Goal: Transaction & Acquisition: Purchase product/service

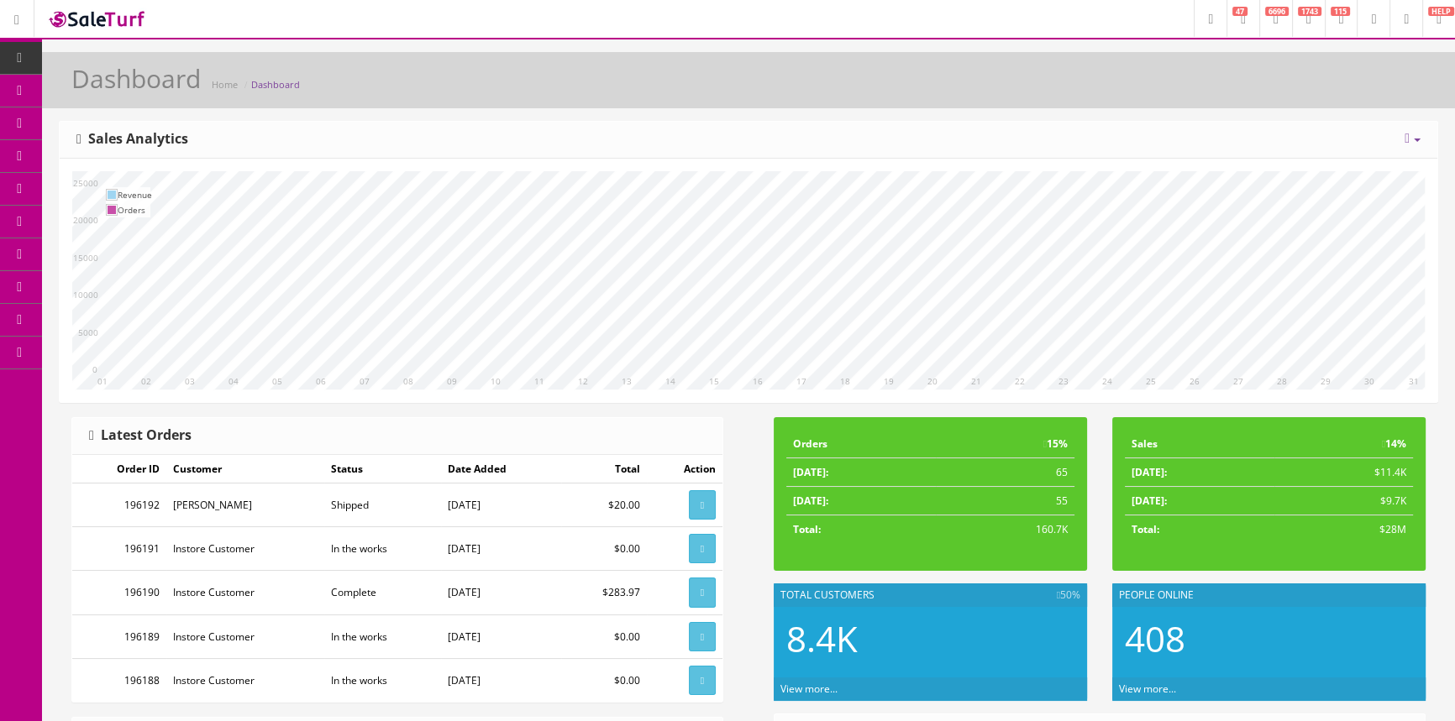
click at [135, 158] on span "POS Console" at bounding box center [130, 156] width 60 height 14
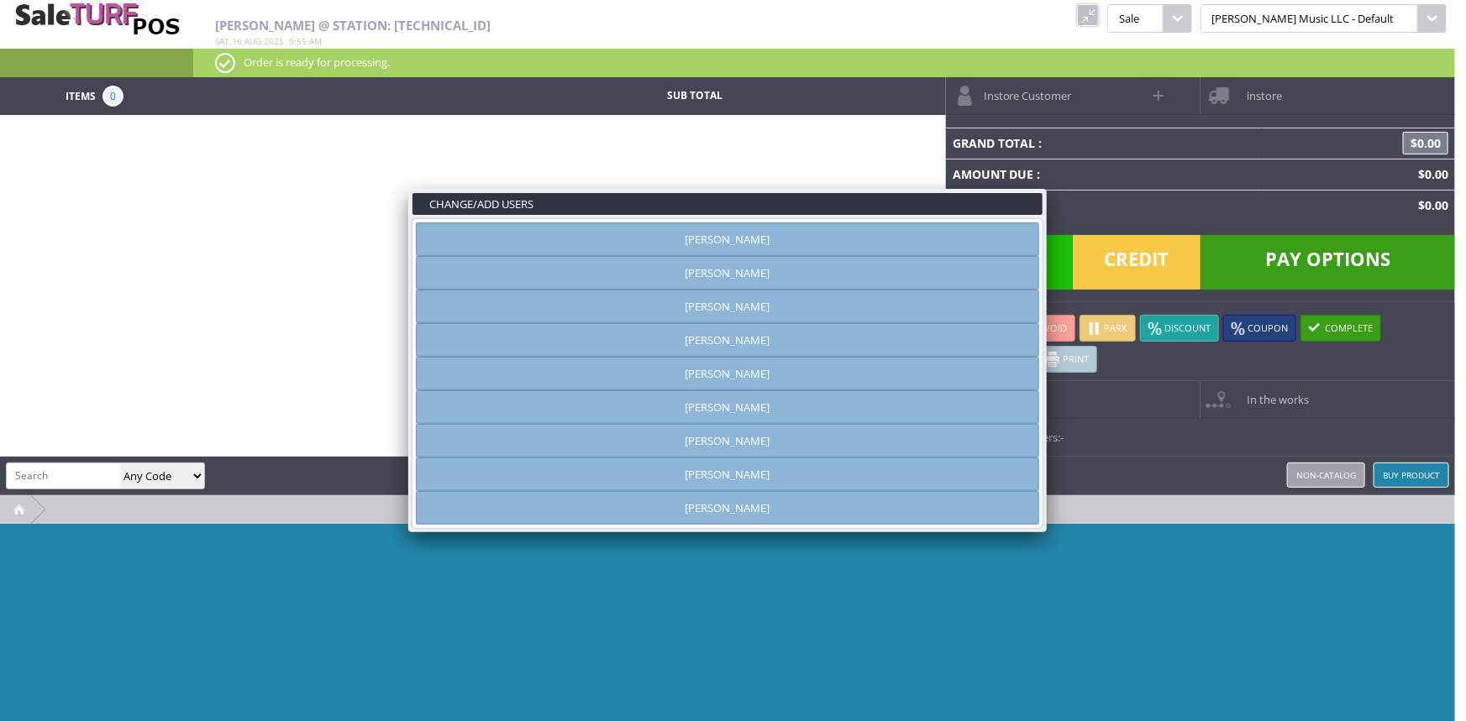
type input "[PERSON_NAME]"
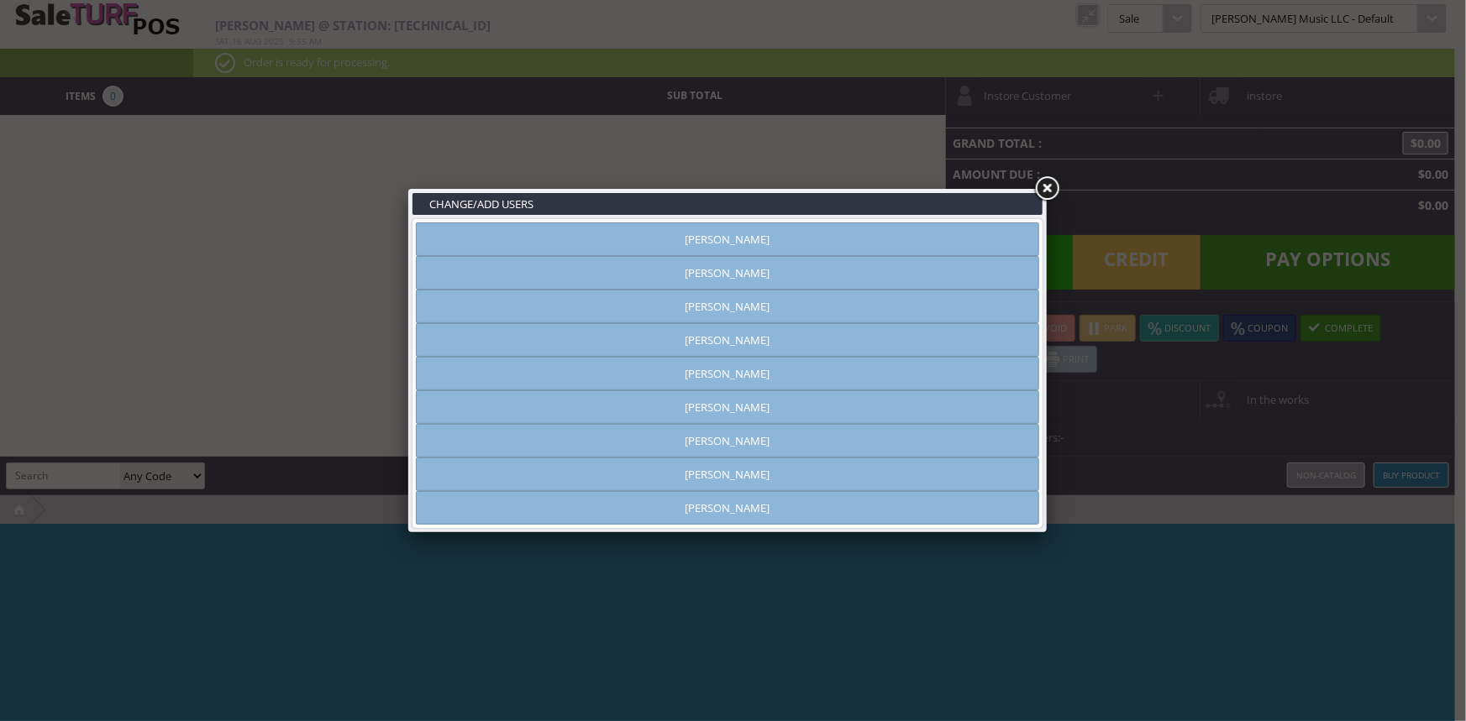
click at [748, 443] on link "[PERSON_NAME]" at bounding box center [727, 441] width 623 height 34
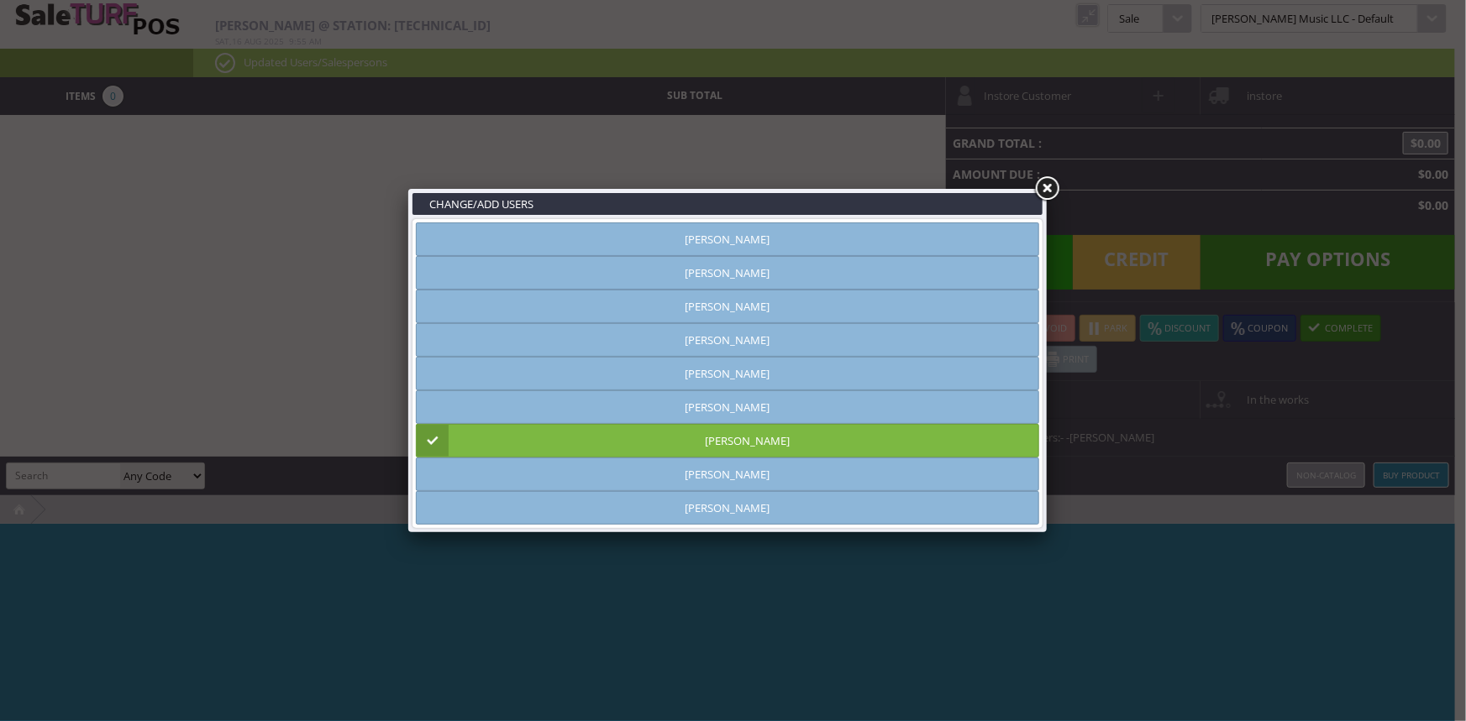
click at [1045, 186] on link at bounding box center [1046, 189] width 30 height 30
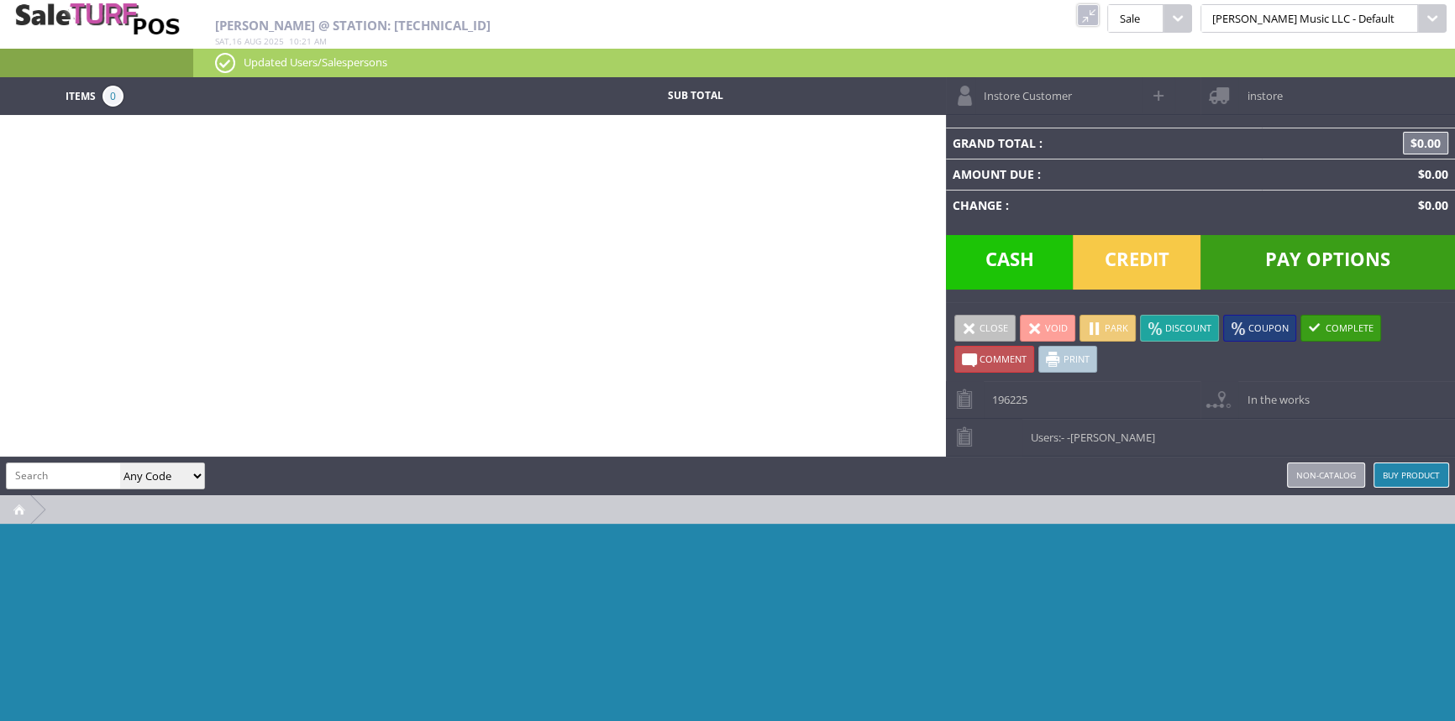
drag, startPoint x: 1140, startPoint y: 16, endPoint x: 747, endPoint y: 81, distance: 398.4
click at [1099, 16] on link at bounding box center [1088, 15] width 22 height 22
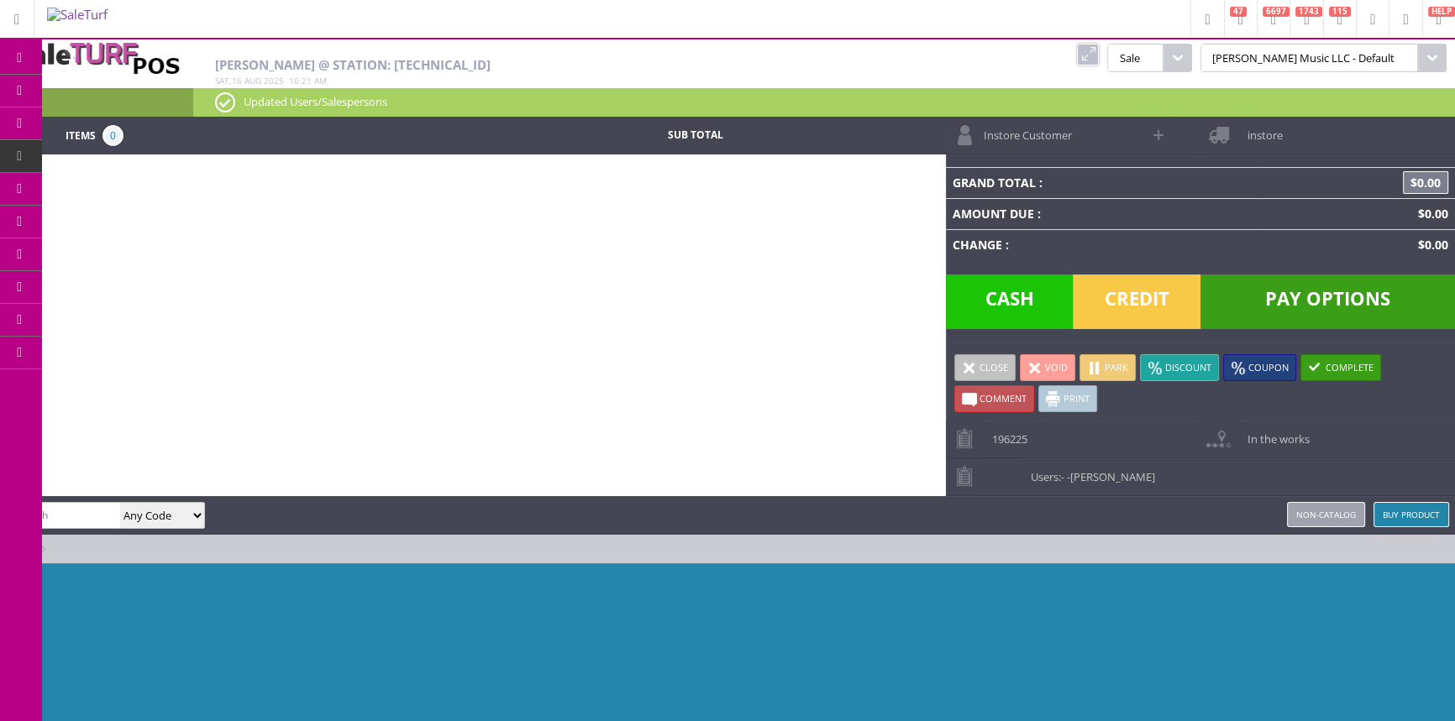
click at [112, 188] on span "Order List" at bounding box center [125, 189] width 50 height 15
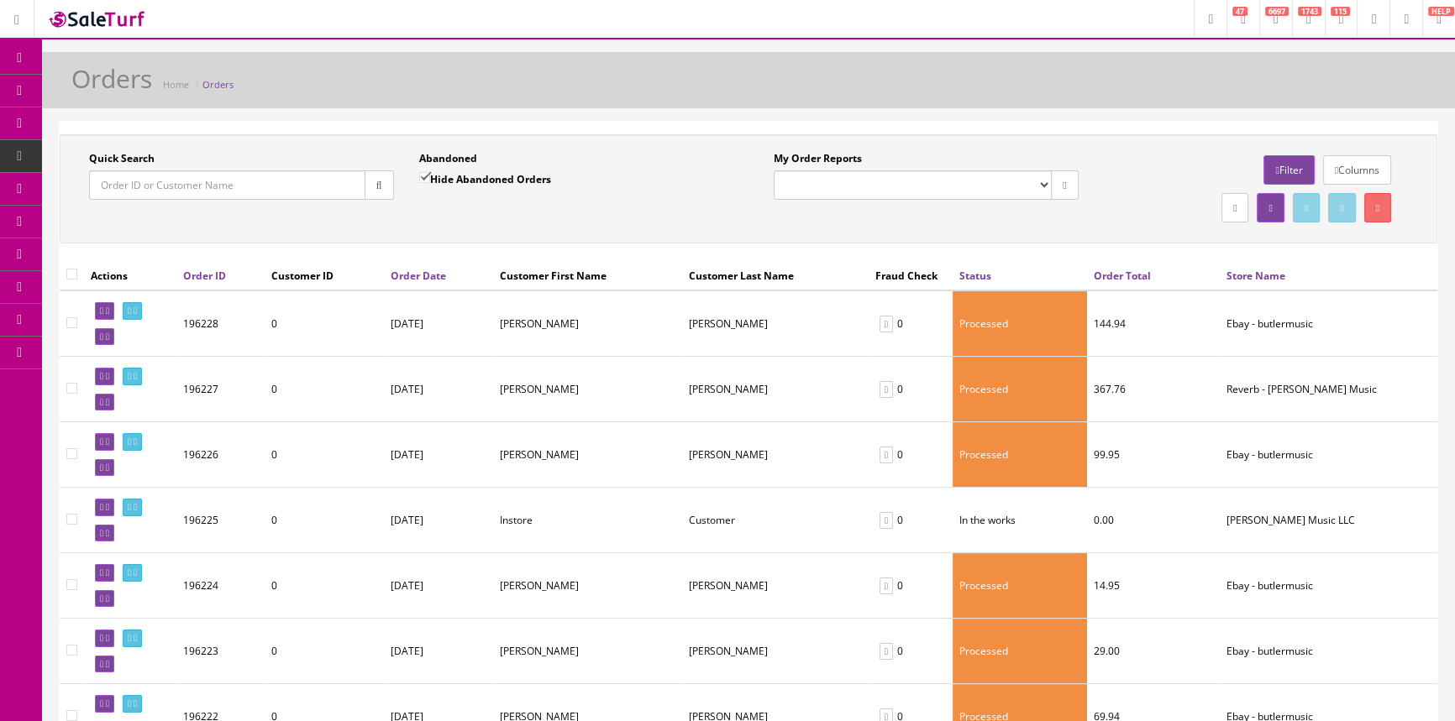
click at [183, 189] on input "Quick Search" at bounding box center [227, 185] width 276 height 29
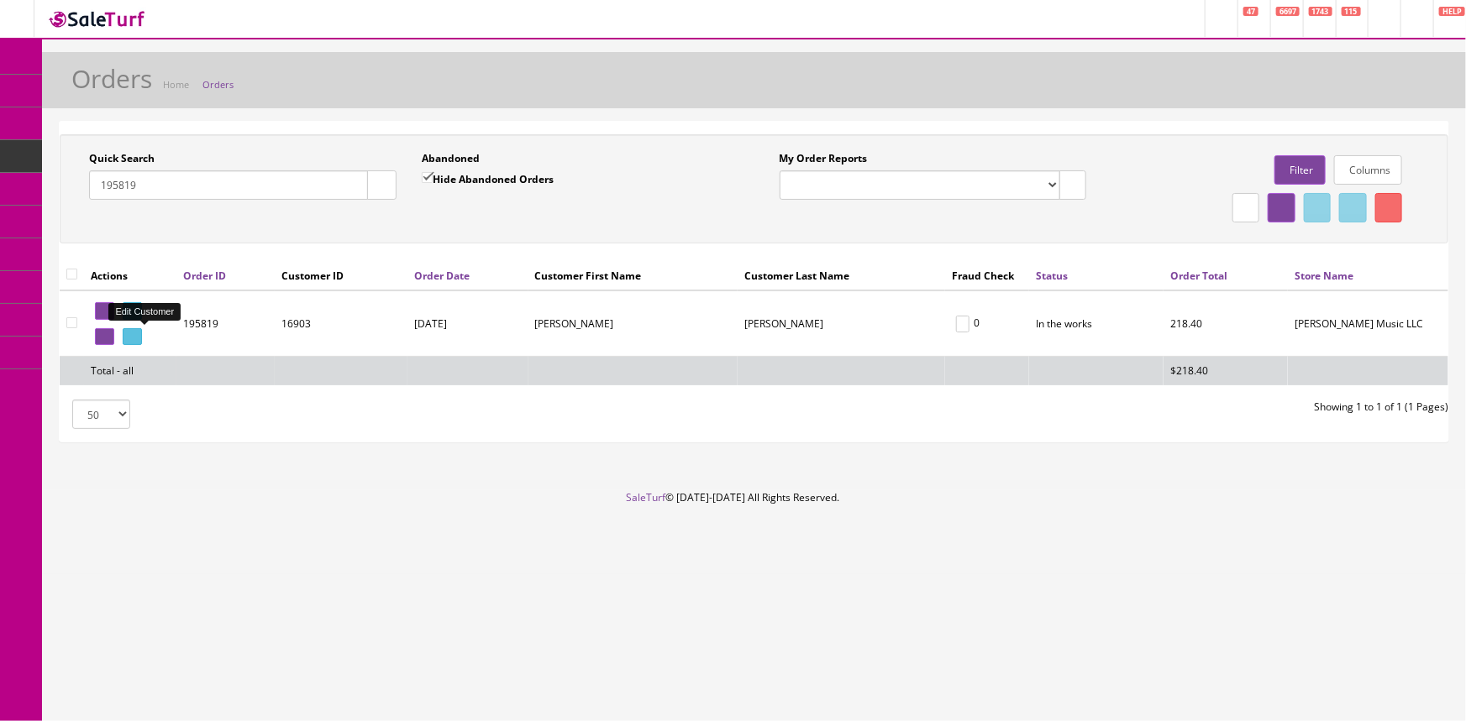
type input "195819"
click at [131, 333] on icon at bounding box center [129, 337] width 3 height 9
click at [103, 335] on icon at bounding box center [101, 337] width 3 height 9
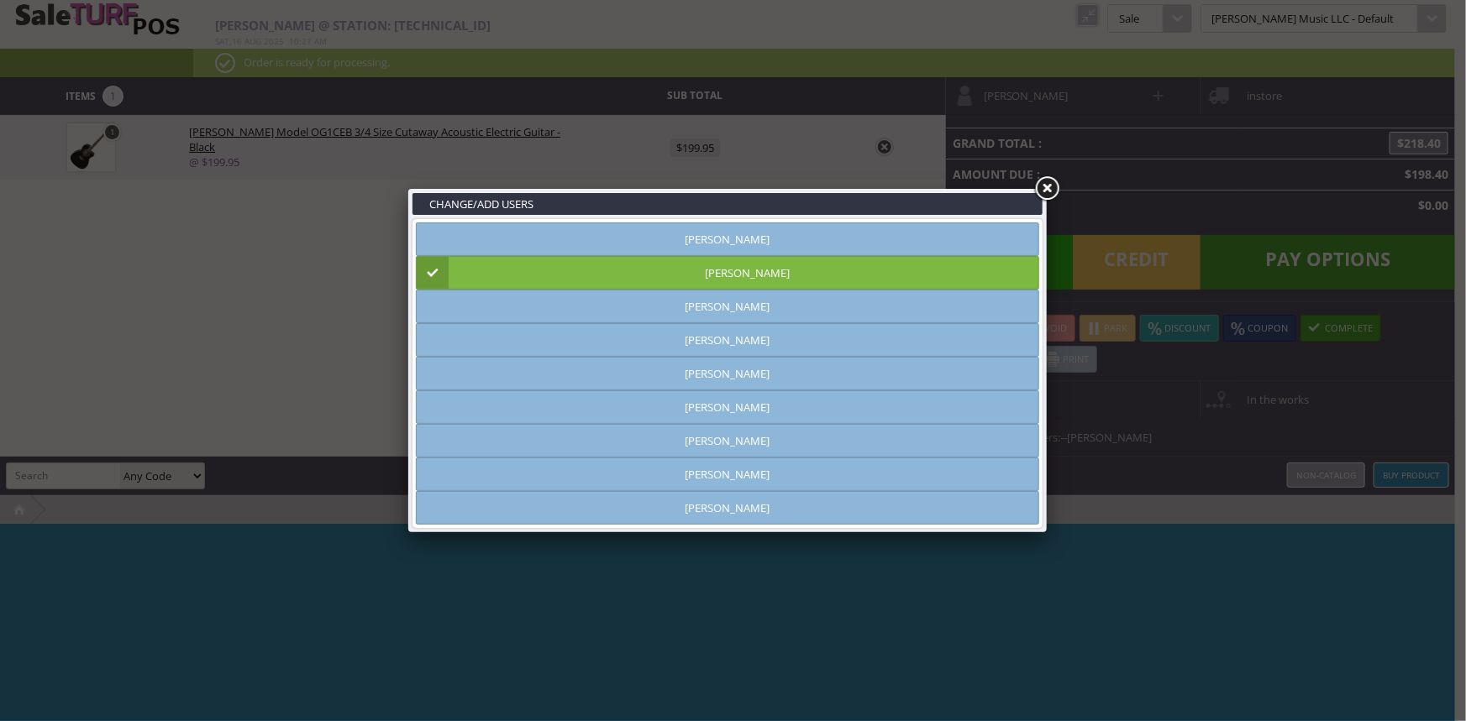
type input "[PERSON_NAME]"
click at [1054, 184] on link at bounding box center [1046, 189] width 30 height 30
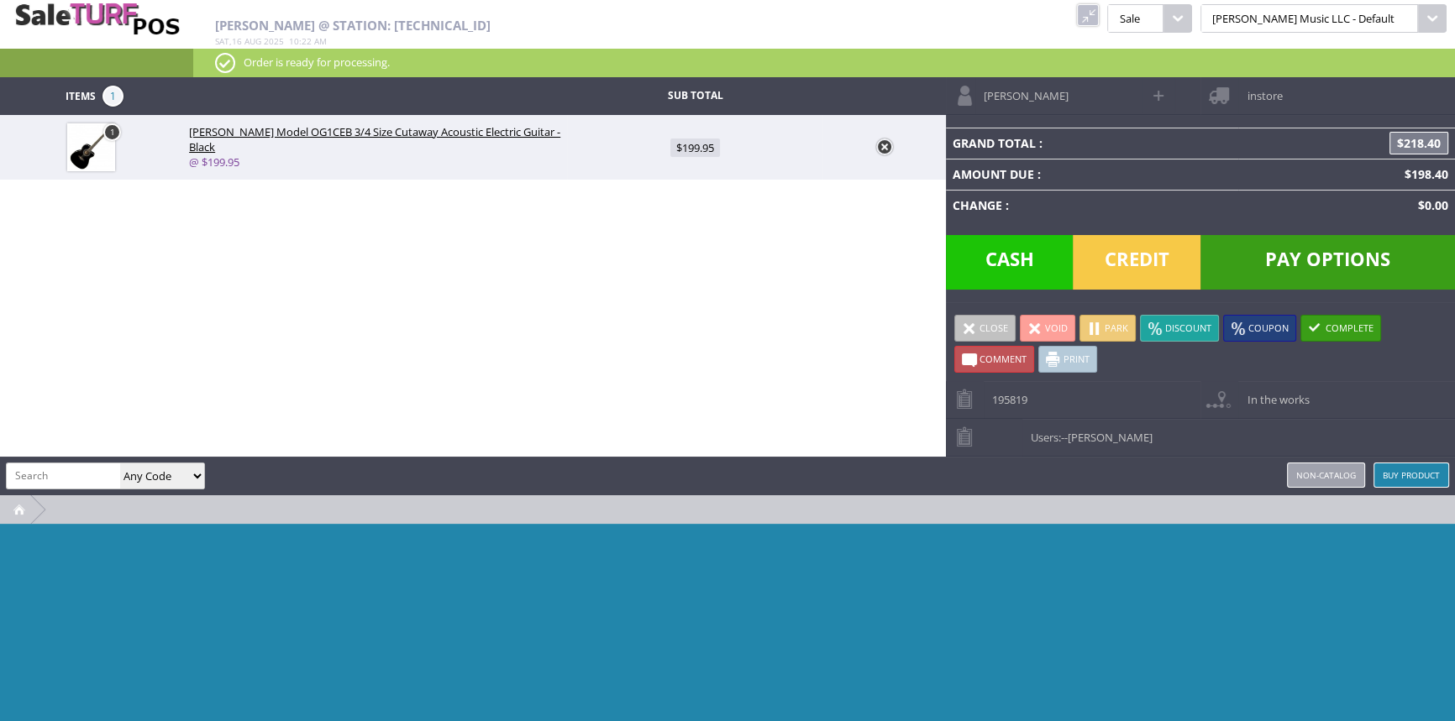
click at [994, 270] on span "Cash" at bounding box center [1010, 262] width 128 height 55
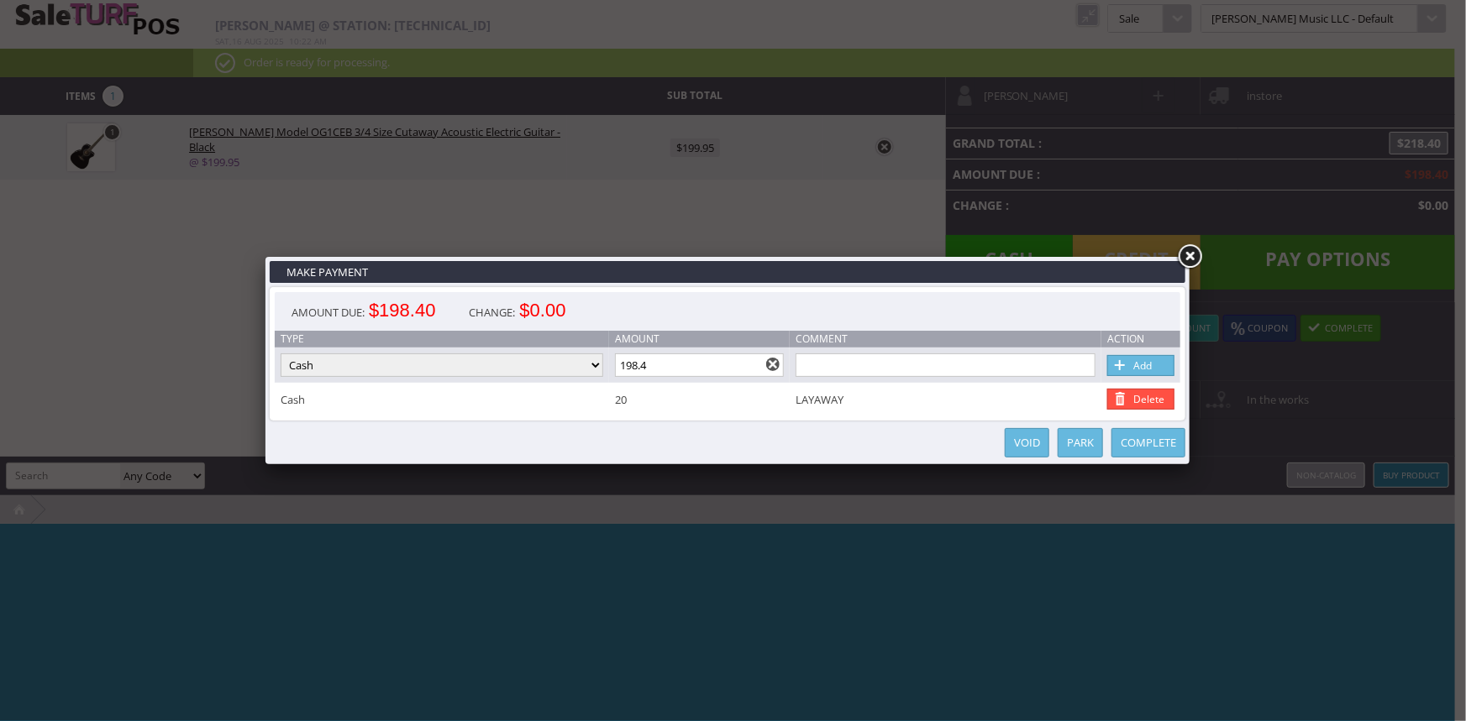
click at [1145, 359] on link "Add" at bounding box center [1140, 365] width 67 height 21
type input "0"
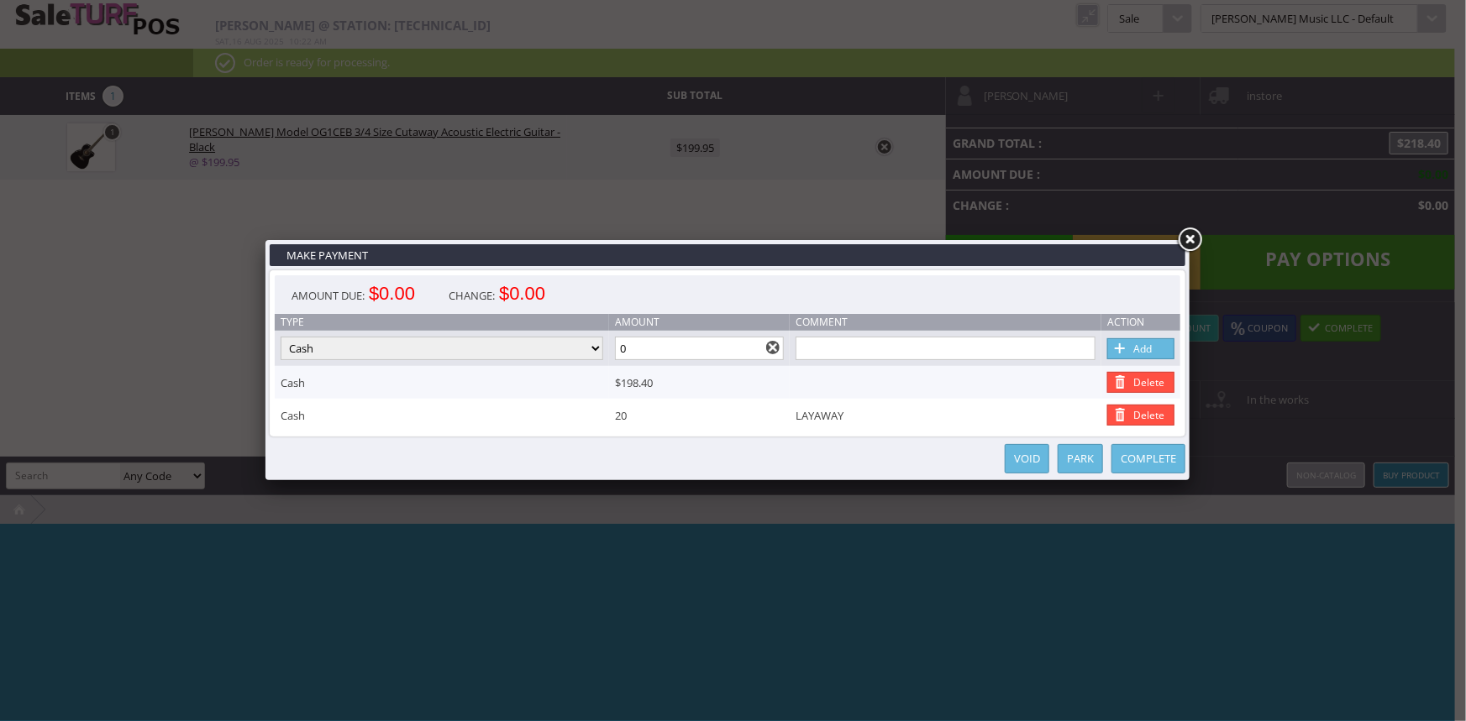
click at [1136, 458] on link "Complete" at bounding box center [1148, 458] width 74 height 29
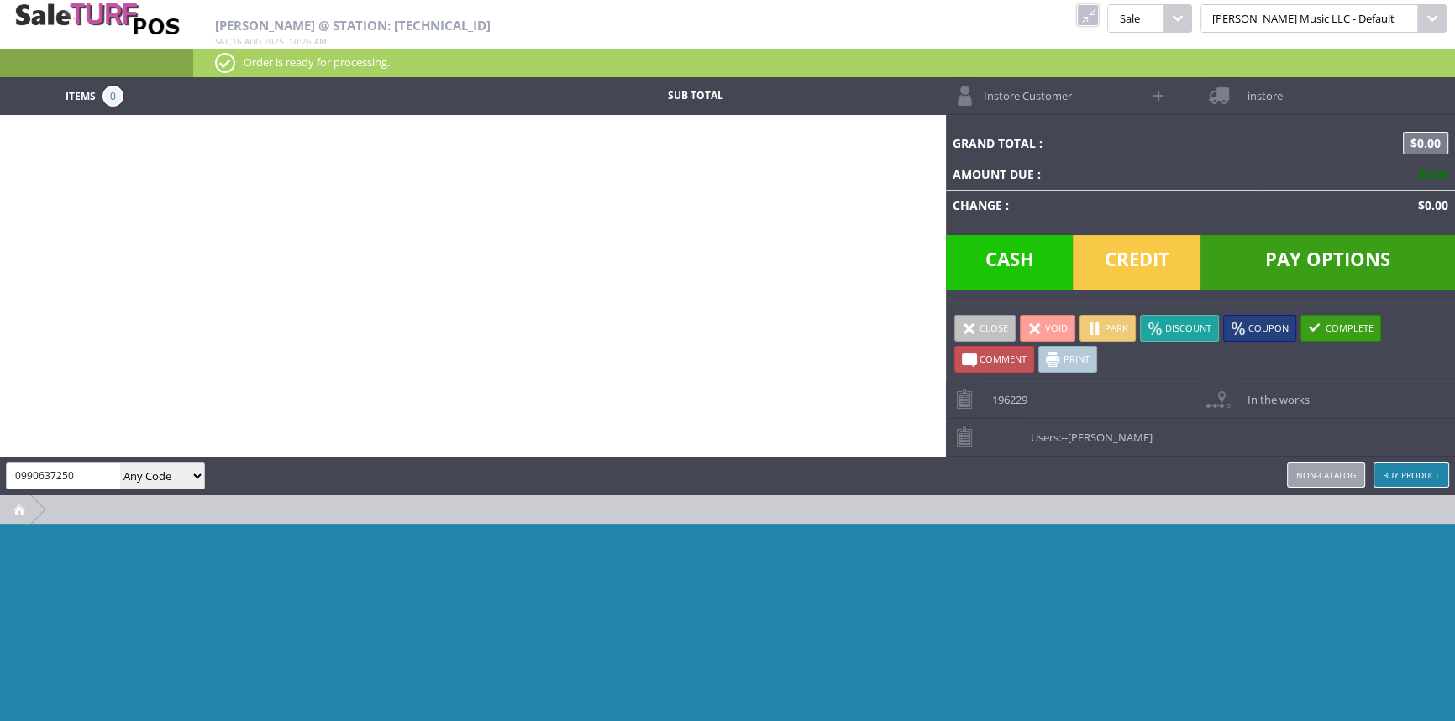
type input "0990637250"
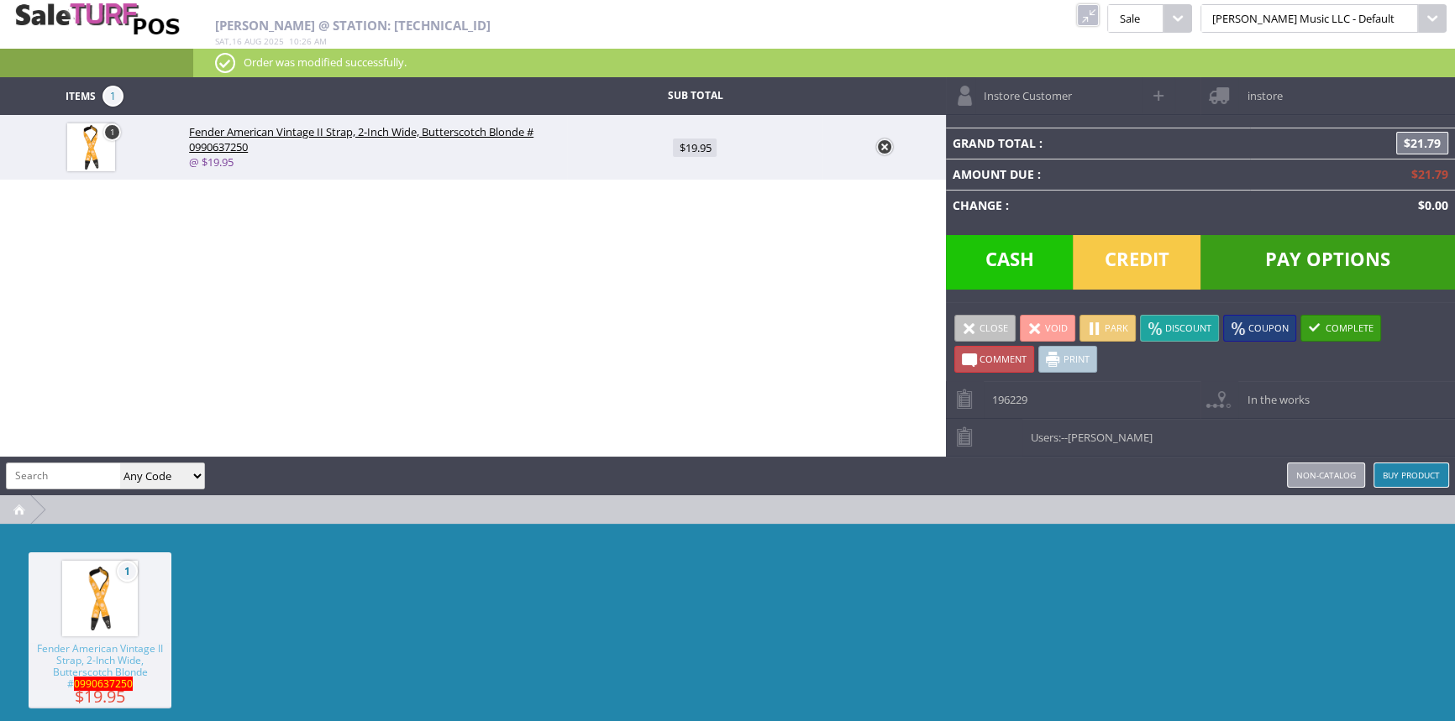
click at [1026, 255] on span "Cash" at bounding box center [1010, 262] width 128 height 55
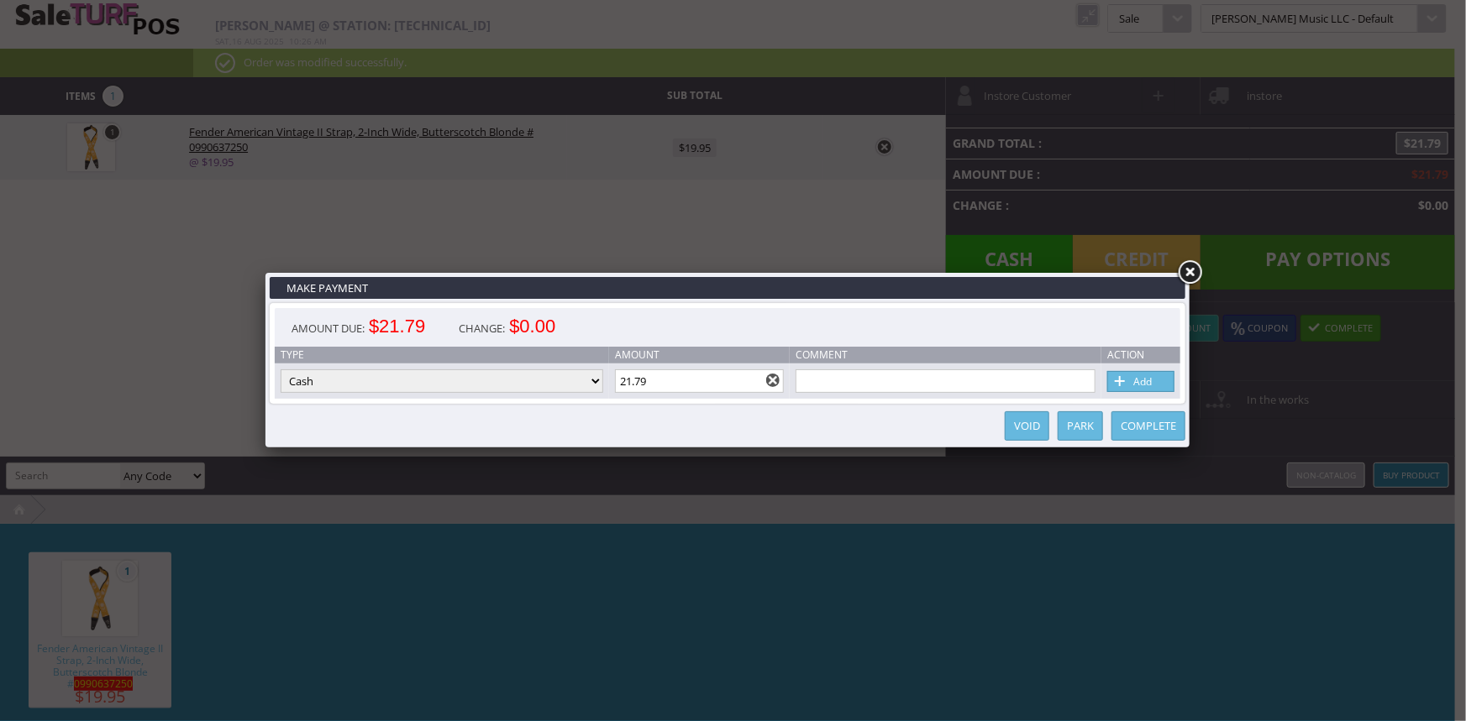
drag, startPoint x: 697, startPoint y: 386, endPoint x: 622, endPoint y: 386, distance: 74.8
click at [622, 386] on input "21.79" at bounding box center [700, 382] width 170 height 24
click at [1137, 370] on td "Add" at bounding box center [1140, 381] width 79 height 35
click at [1127, 379] on span at bounding box center [1120, 382] width 17 height 18
type input "0"
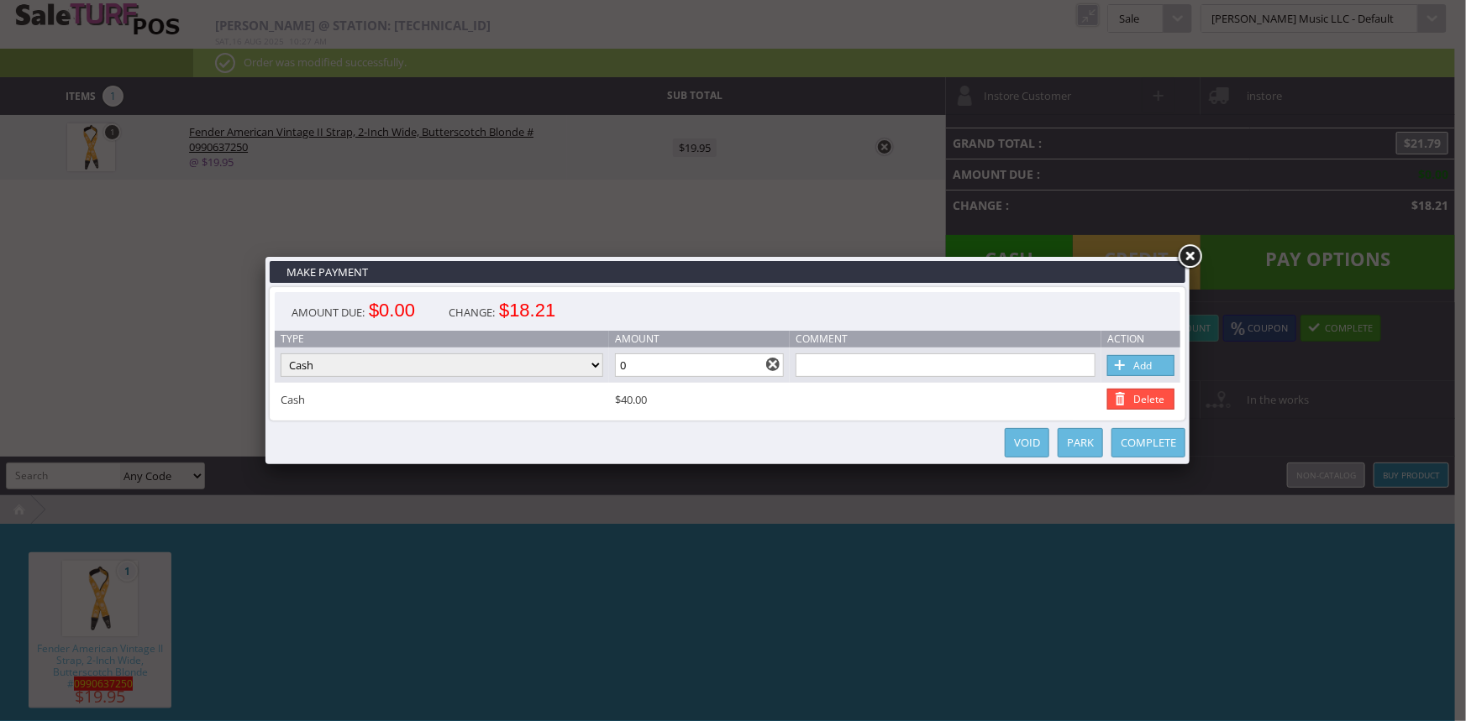
click at [1133, 442] on link "Complete" at bounding box center [1148, 442] width 74 height 29
